Goal: Task Accomplishment & Management: Check status

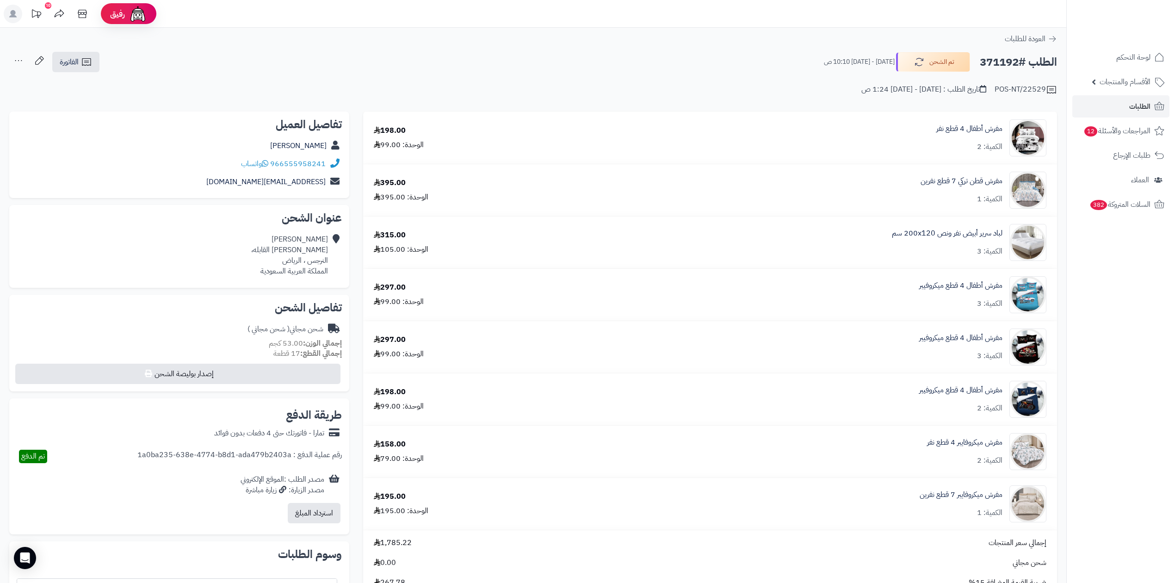
scroll to position [62, 0]
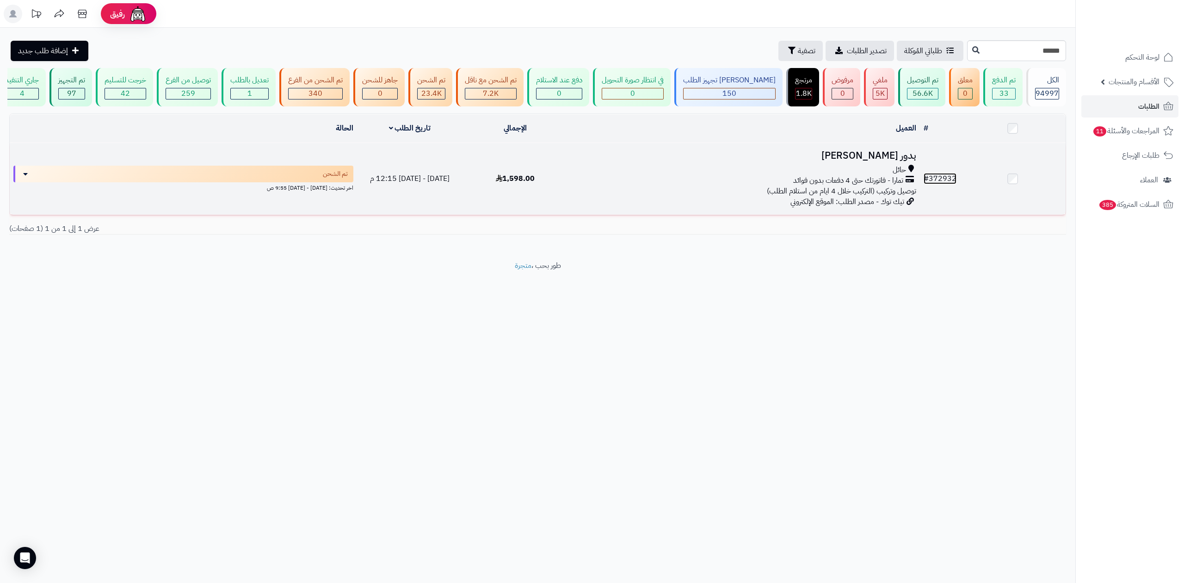
click at [927, 179] on span "#" at bounding box center [926, 178] width 5 height 11
